Goal: Transaction & Acquisition: Purchase product/service

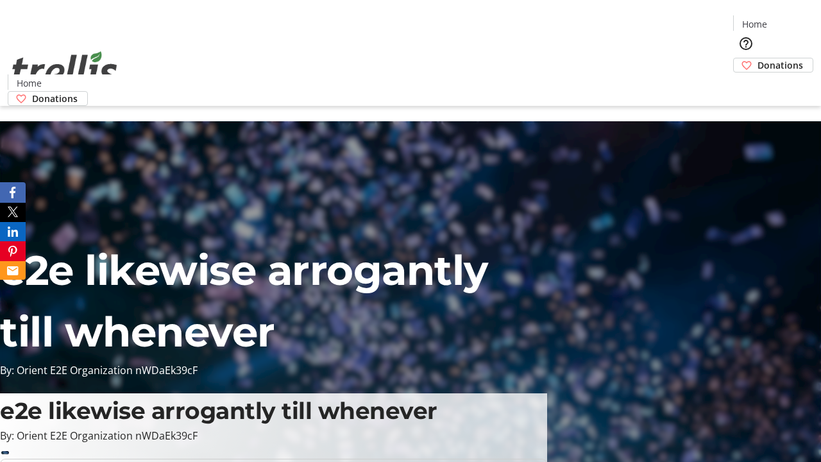
click at [758, 58] on span "Donations" at bounding box center [781, 64] width 46 height 13
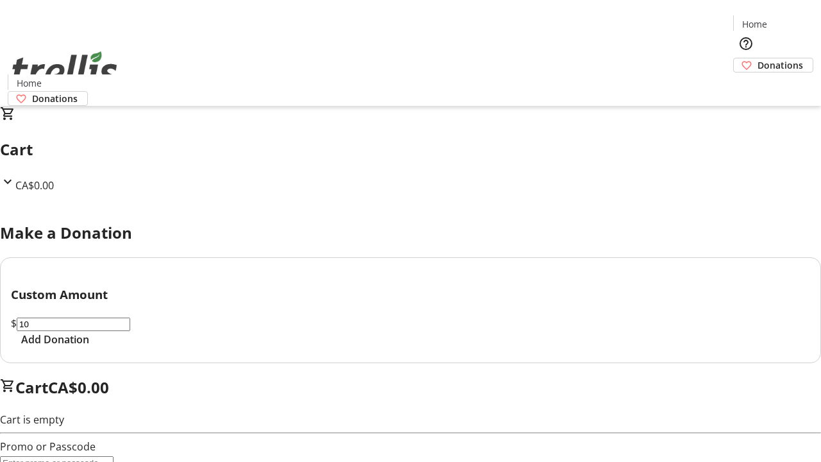
click at [89, 347] on span "Add Donation" at bounding box center [55, 339] width 68 height 15
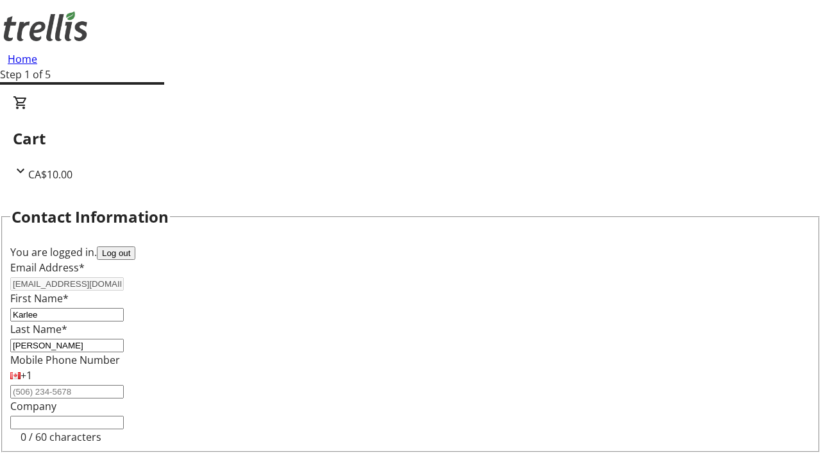
scroll to position [172, 0]
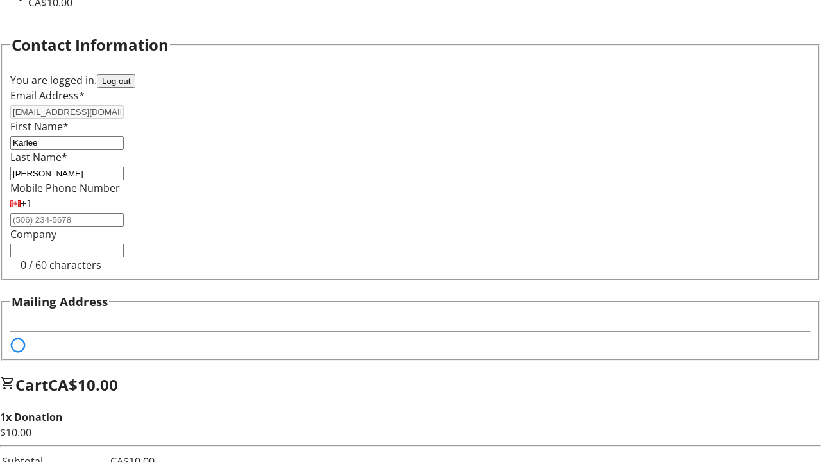
select select "BC"
select select "CA"
